Goal: Task Accomplishment & Management: Manage account settings

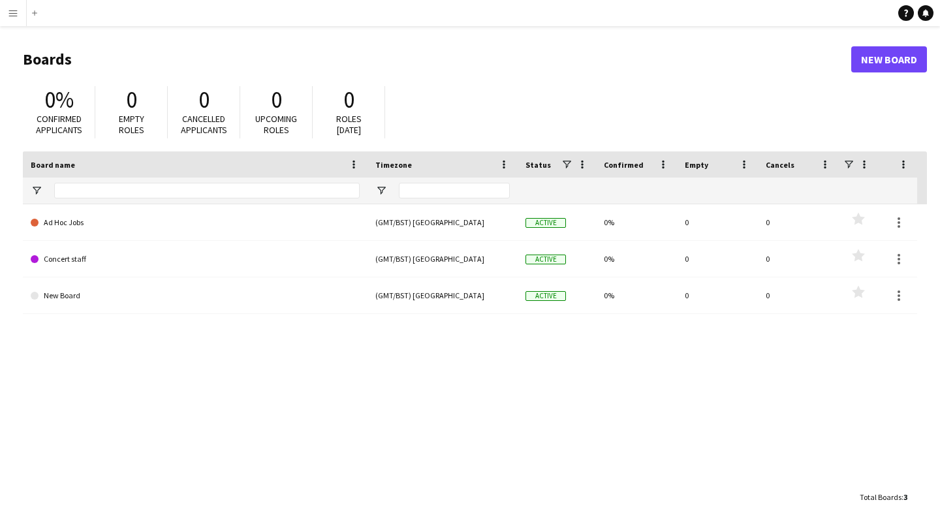
click at [13, 12] on app-icon "Menu" at bounding box center [13, 13] width 10 height 10
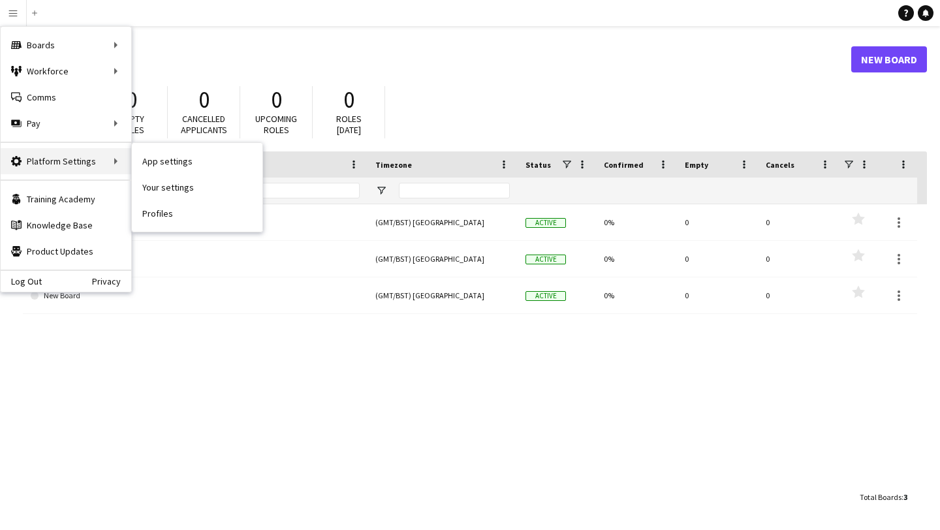
click at [69, 169] on div "Platform Settings Platform Settings" at bounding box center [66, 161] width 130 height 26
click at [104, 162] on div "Platform Settings Platform Settings" at bounding box center [66, 161] width 130 height 26
click at [91, 149] on div "Platform Settings Platform Settings" at bounding box center [66, 161] width 130 height 26
click at [95, 164] on div "Platform Settings Platform Settings" at bounding box center [66, 161] width 130 height 26
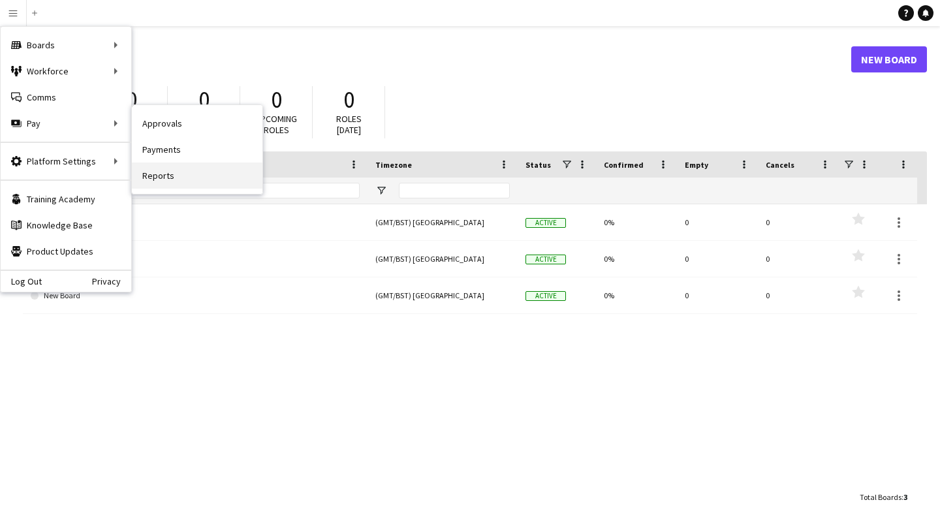
click at [179, 169] on link "Reports" at bounding box center [197, 175] width 130 height 26
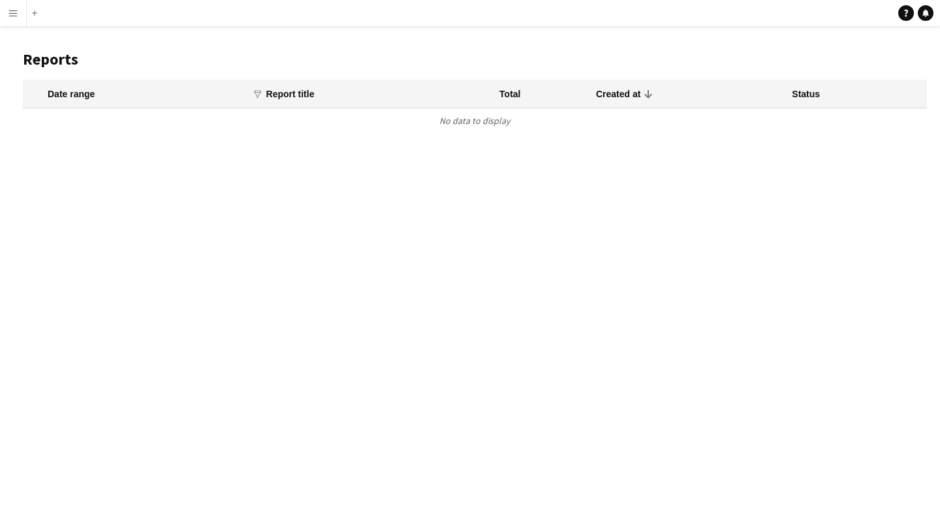
click at [12, 18] on button "Menu" at bounding box center [13, 13] width 26 height 26
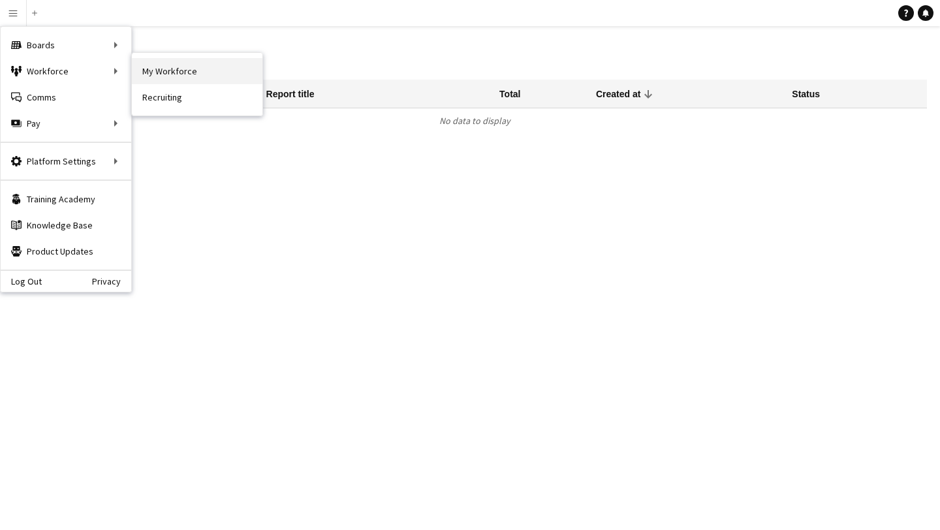
click at [167, 76] on link "My Workforce" at bounding box center [197, 71] width 130 height 26
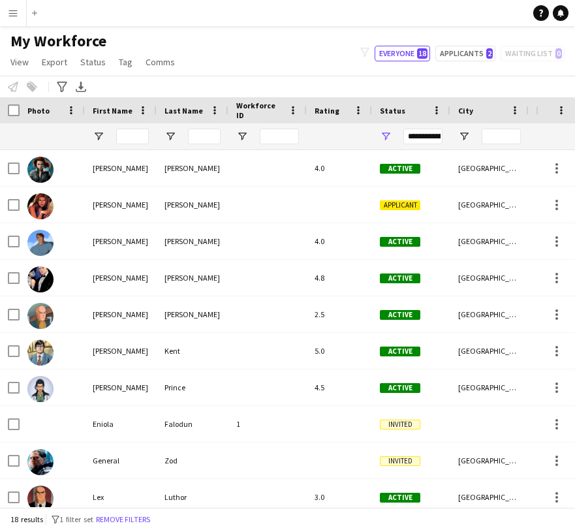
click at [14, 16] on app-icon "Menu" at bounding box center [13, 13] width 10 height 10
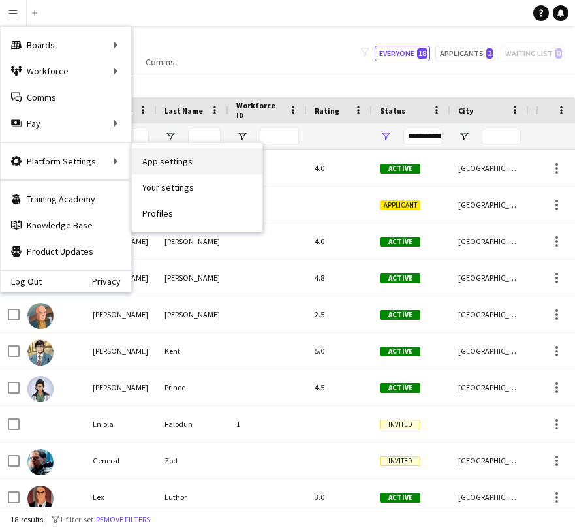
click at [166, 165] on link "App settings" at bounding box center [197, 161] width 130 height 26
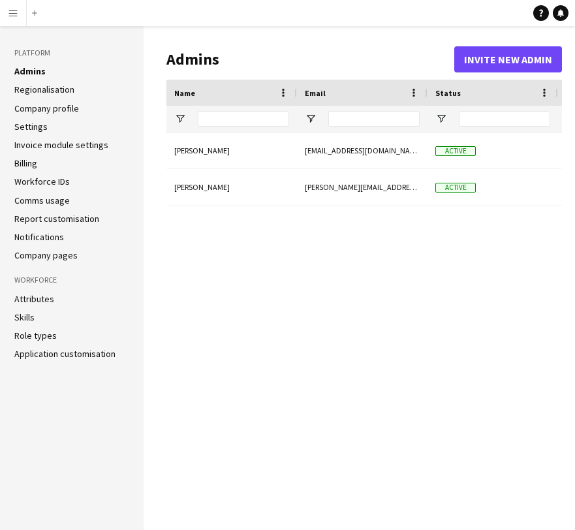
type input "**********"
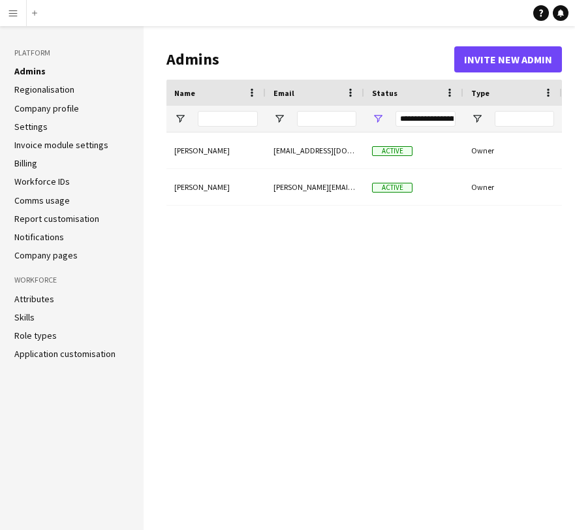
click at [63, 82] on ul "Admins Regionalisation Company profile Settings Invoice module settings Billing…" at bounding box center [71, 163] width 115 height 196
click at [65, 91] on link "Regionalisation" at bounding box center [44, 90] width 60 height 12
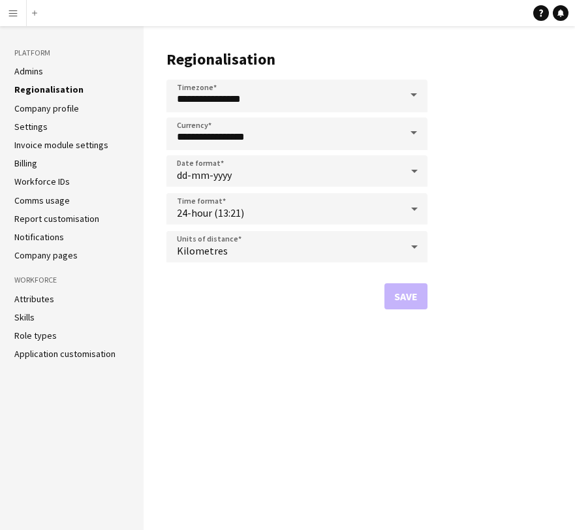
click at [414, 131] on span at bounding box center [413, 132] width 27 height 31
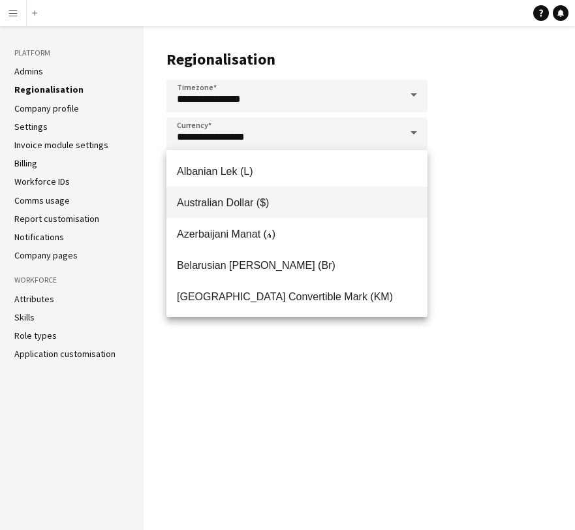
click at [314, 210] on mat-option "Australian Dollar ($)" at bounding box center [296, 202] width 261 height 31
type input "**********"
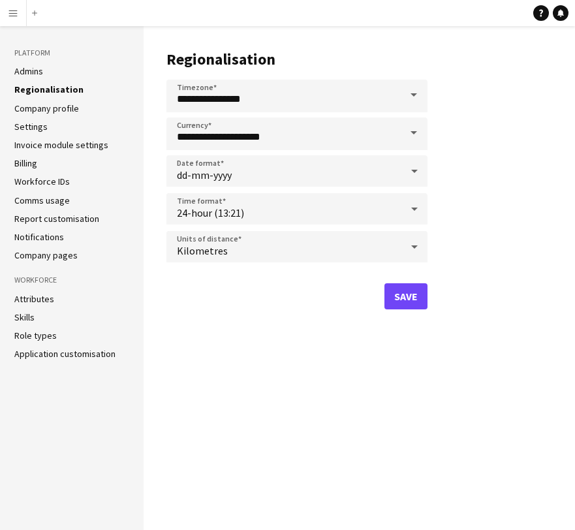
click at [412, 97] on span at bounding box center [413, 95] width 27 height 31
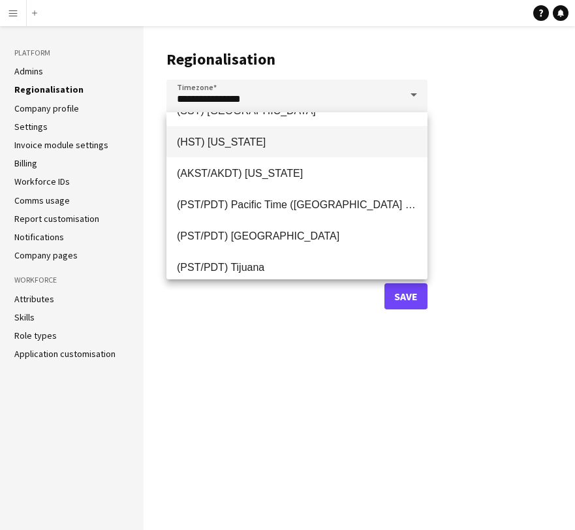
scroll to position [60, 0]
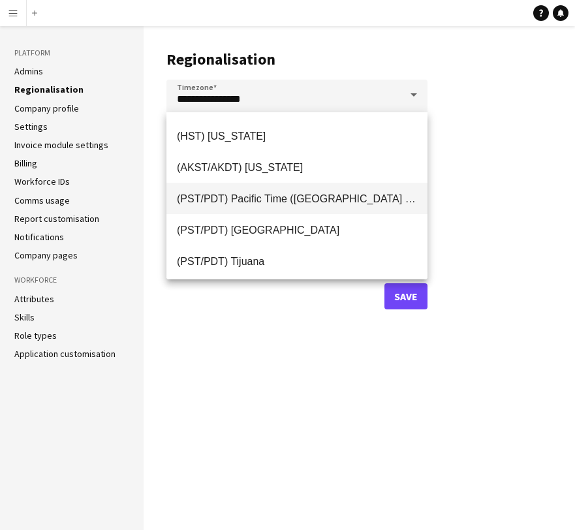
click at [351, 199] on span "(PST/PDT) Pacific Time ([GEOGRAPHIC_DATA] & [GEOGRAPHIC_DATA])" at bounding box center [297, 198] width 240 height 12
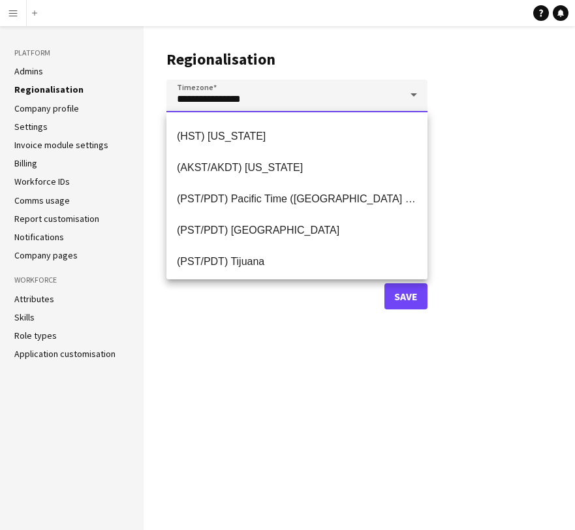
type input "**********"
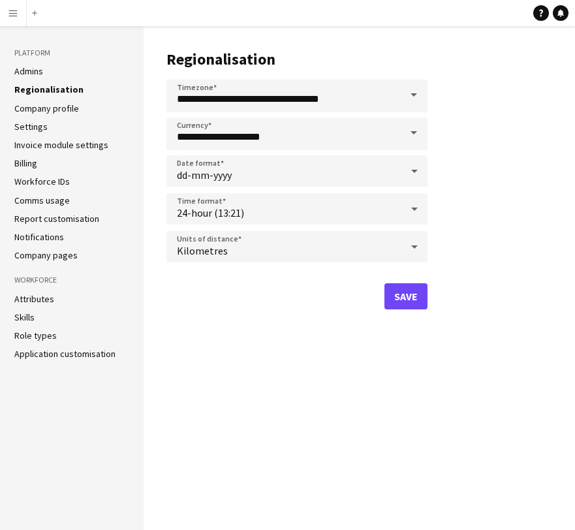
click at [412, 136] on span at bounding box center [413, 132] width 27 height 31
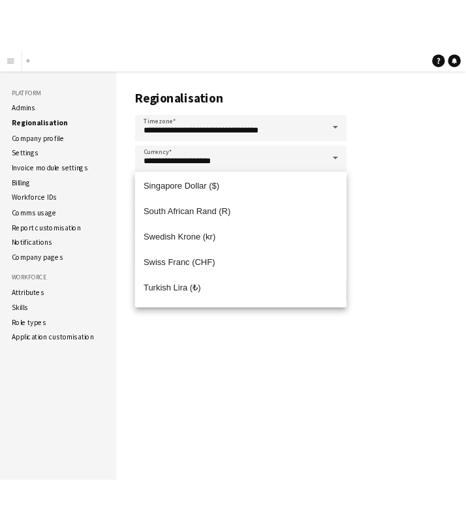
scroll to position [971, 0]
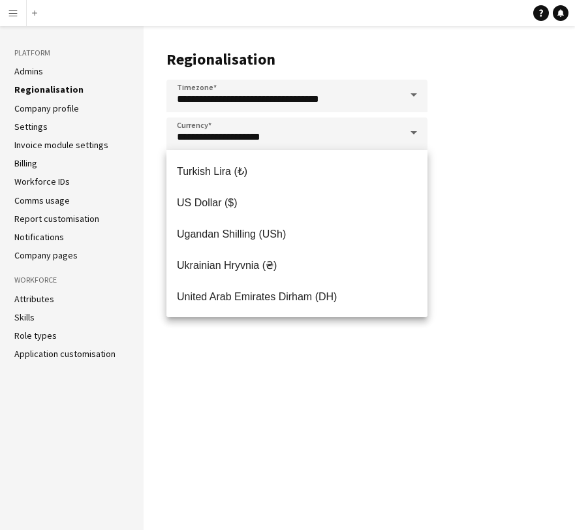
click at [532, 105] on main "**********" at bounding box center [359, 278] width 431 height 504
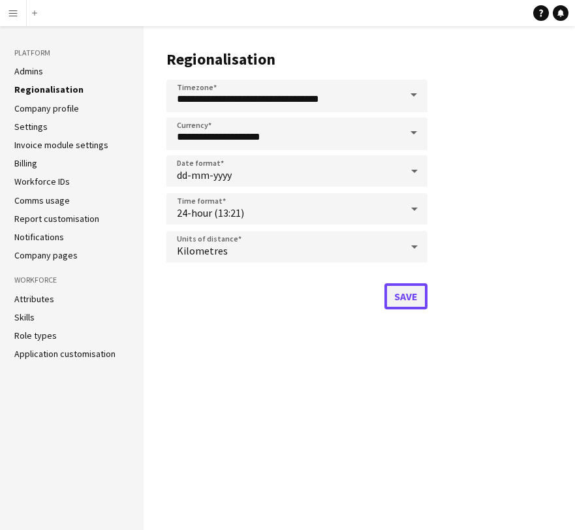
click at [408, 292] on button "Save" at bounding box center [405, 296] width 43 height 26
click at [16, 13] on app-icon "Menu" at bounding box center [13, 13] width 10 height 10
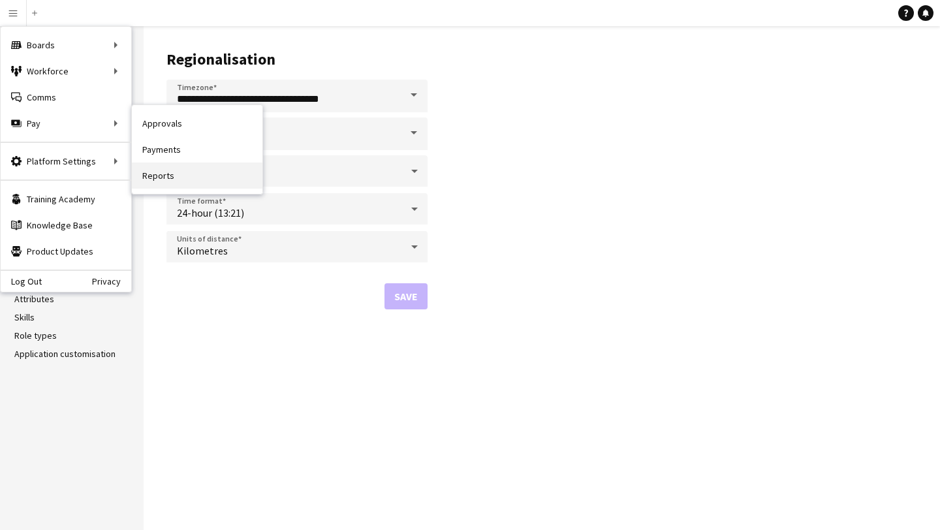
click at [162, 178] on link "Reports" at bounding box center [197, 175] width 130 height 26
